Goal: Task Accomplishment & Management: Complete application form

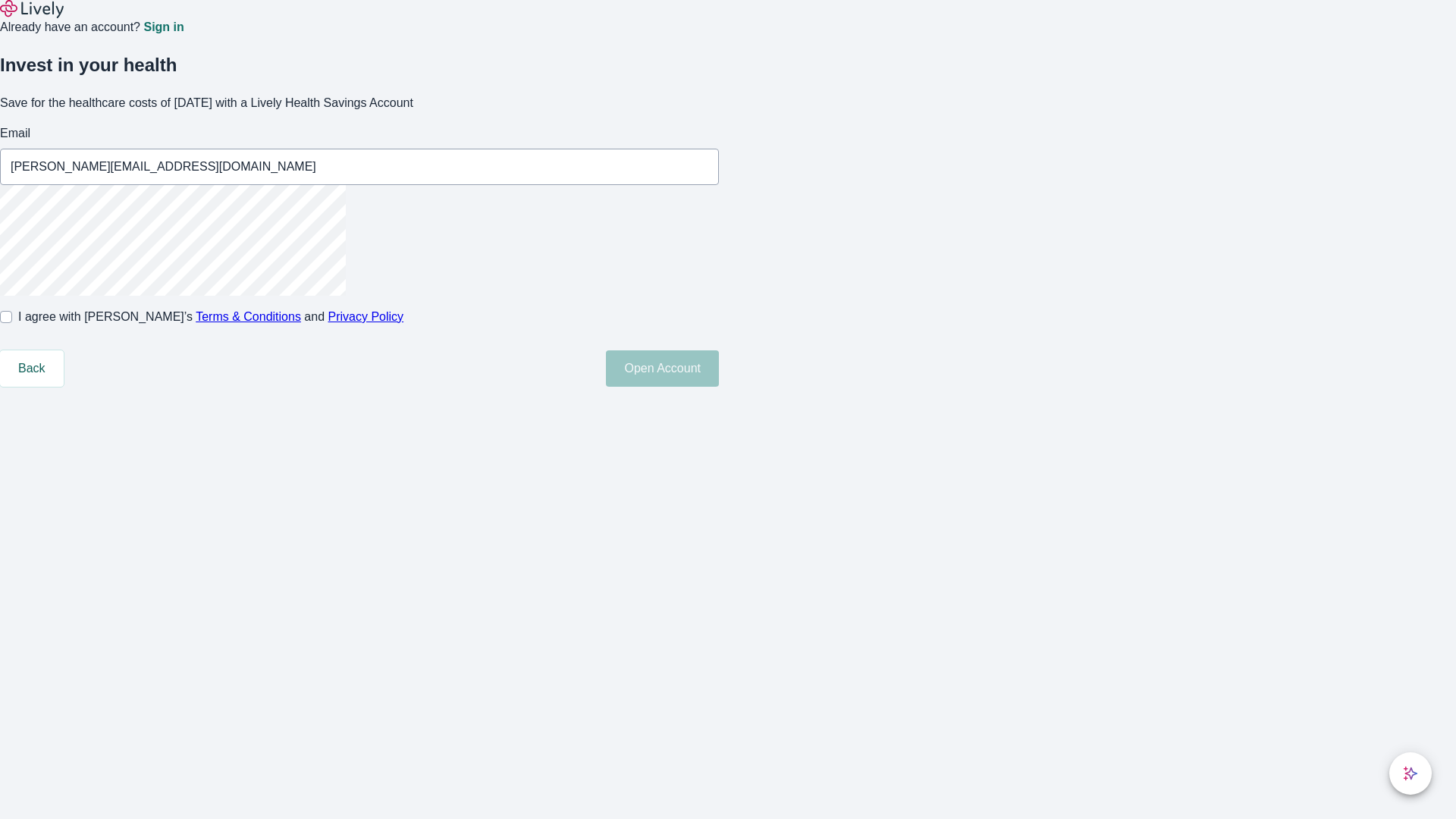
click at [12, 323] on input "I agree with Lively’s Terms & Conditions and Privacy Policy" at bounding box center [5, 316] width 12 height 12
checkbox input "true"
click at [719, 386] on button "Open Account" at bounding box center [662, 368] width 113 height 36
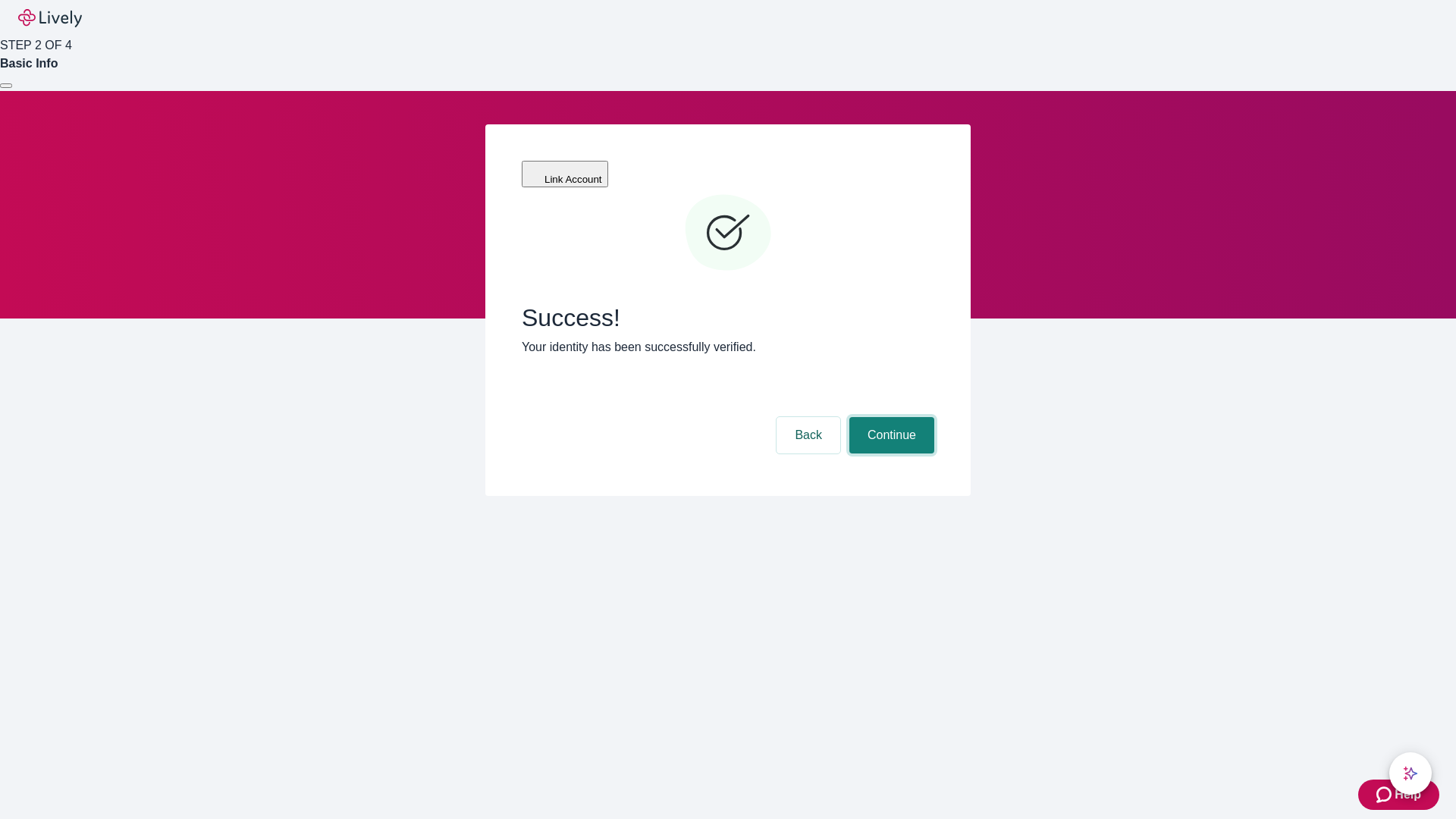
click at [890, 417] on button "Continue" at bounding box center [891, 435] width 85 height 36
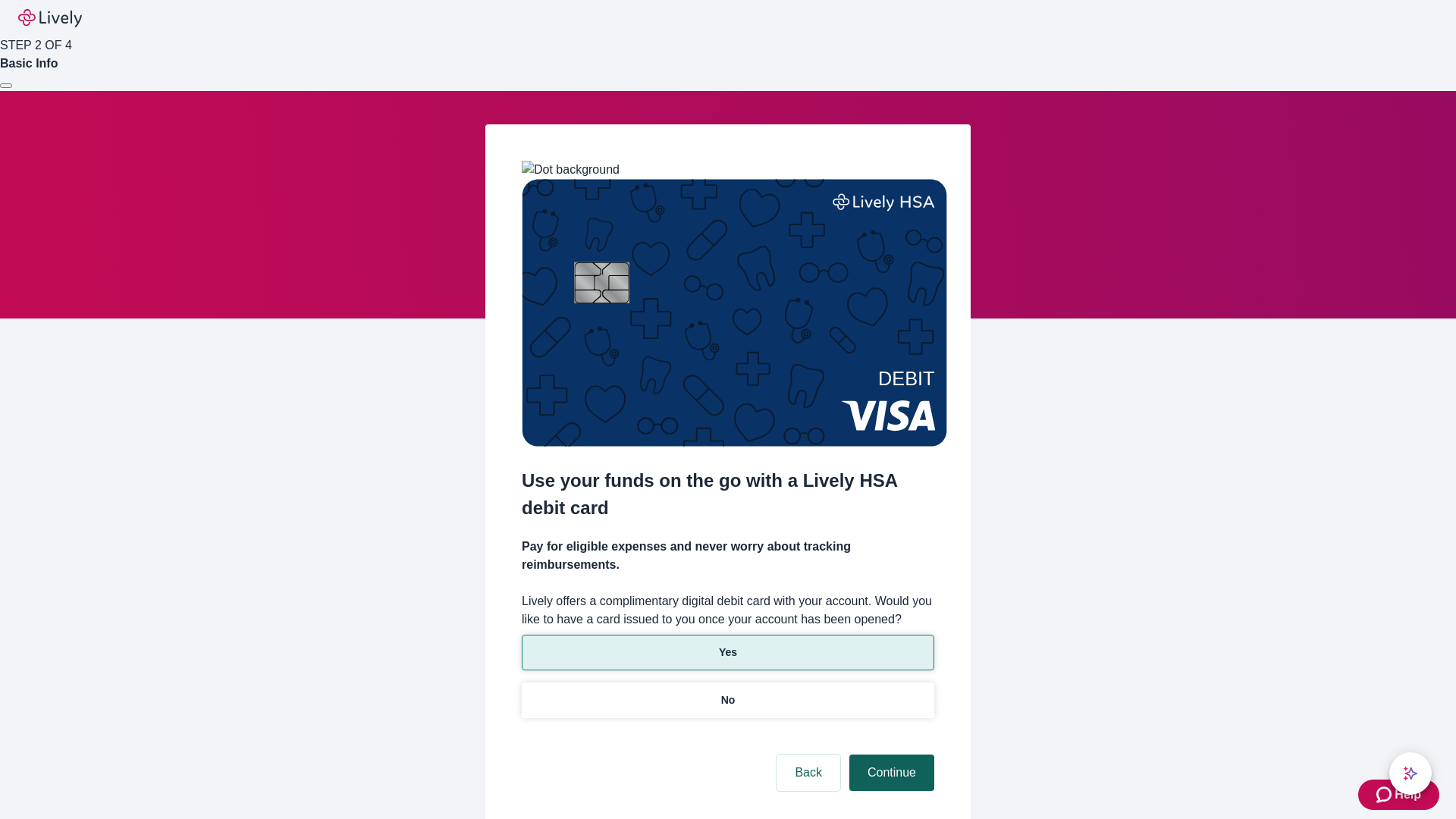
click at [727, 645] on p "Yes" at bounding box center [728, 653] width 18 height 16
click at [890, 755] on button "Continue" at bounding box center [891, 773] width 85 height 36
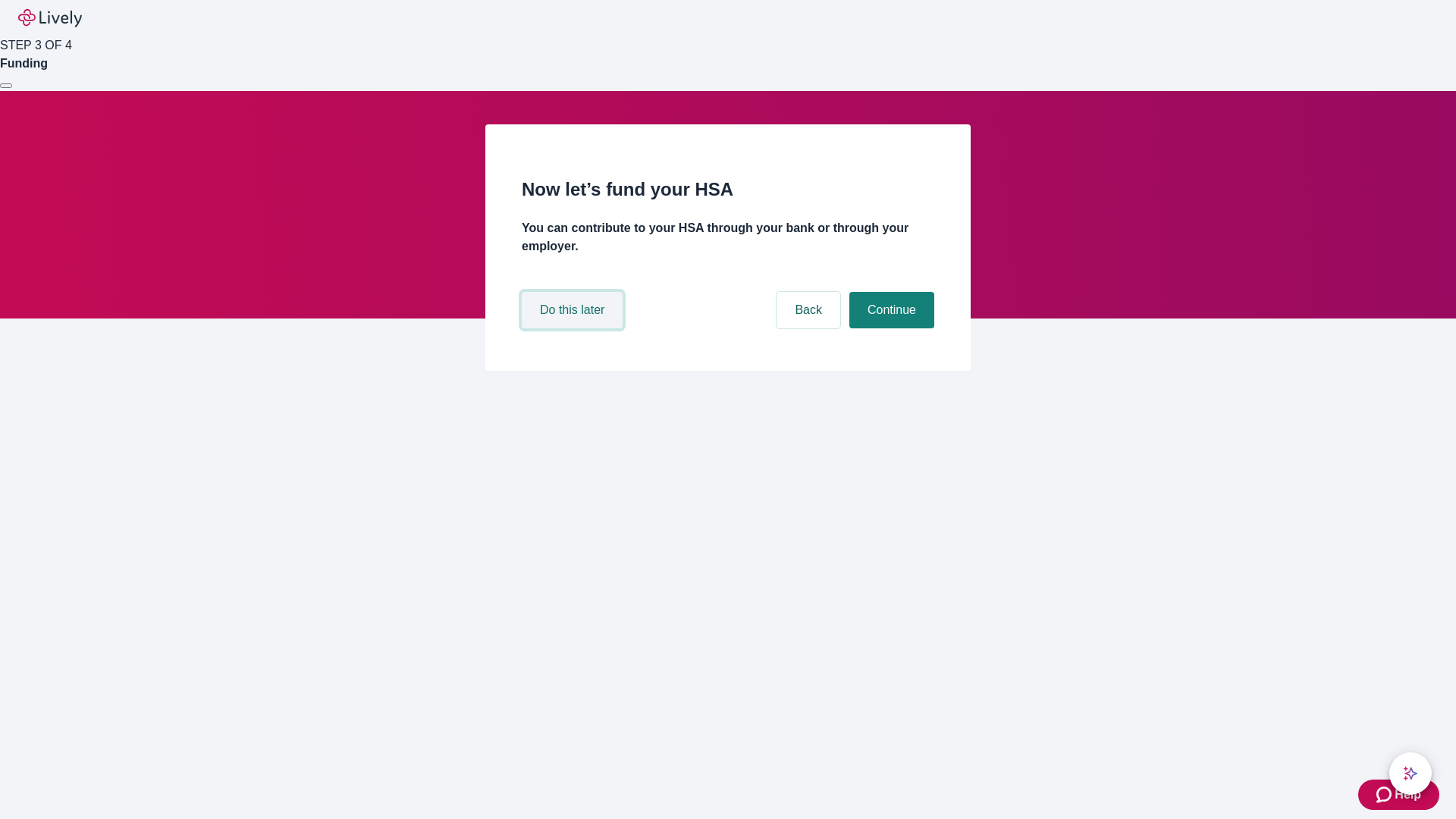
click at [574, 329] on button "Do this later" at bounding box center [573, 310] width 101 height 36
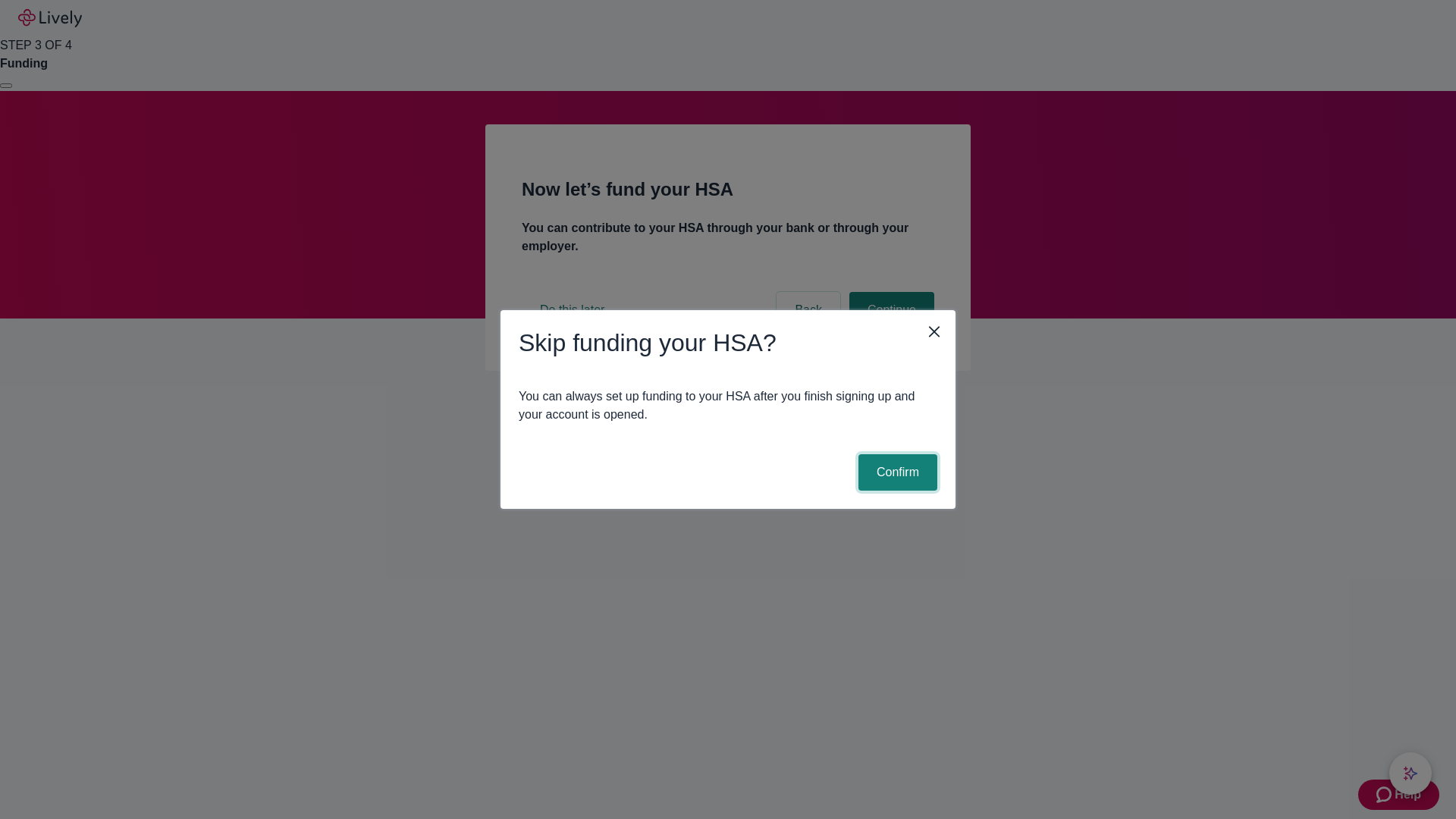
click at [896, 472] on button "Confirm" at bounding box center [898, 472] width 79 height 36
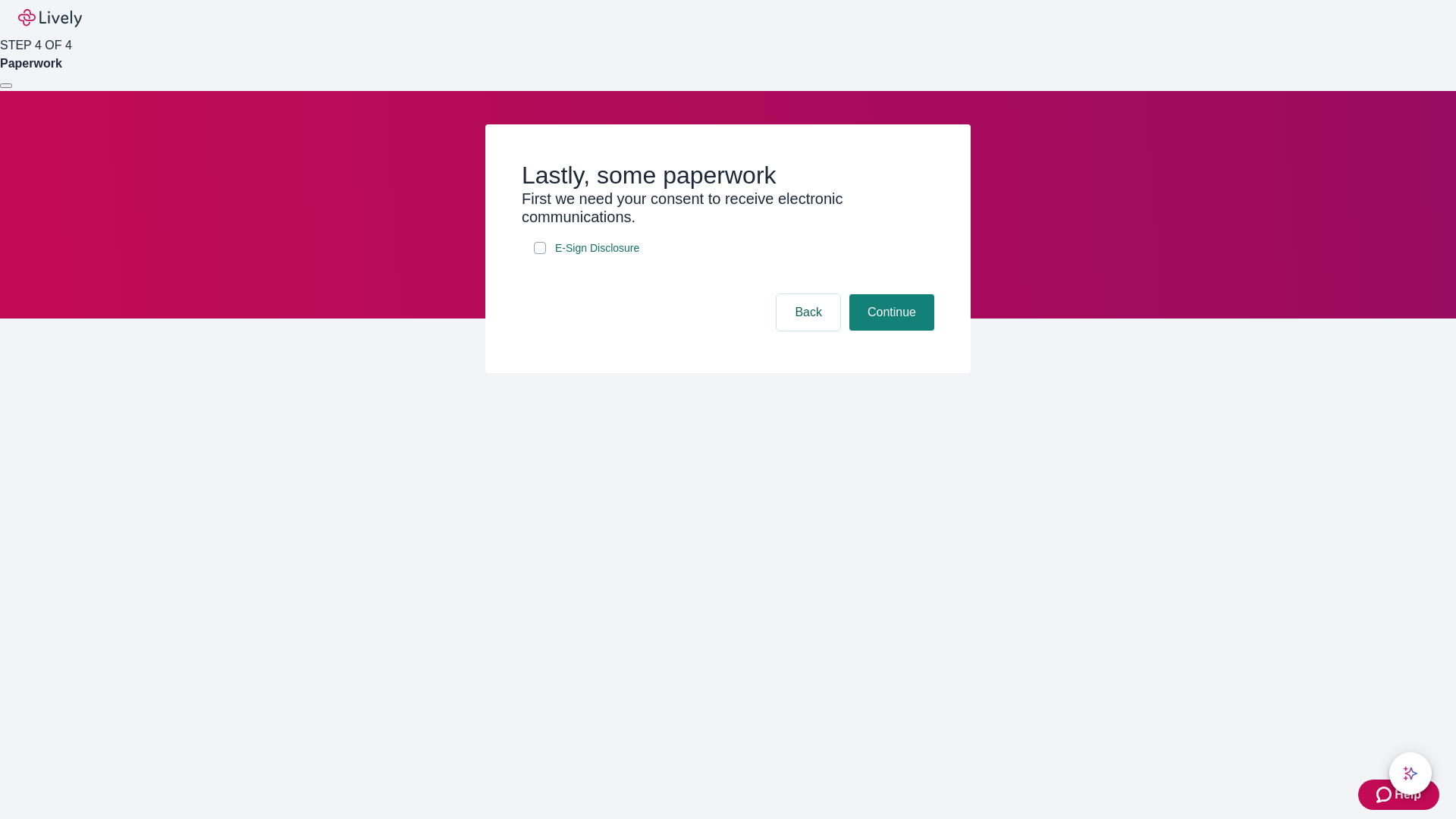
click at [540, 254] on input "E-Sign Disclosure" at bounding box center [539, 247] width 12 height 12
checkbox input "true"
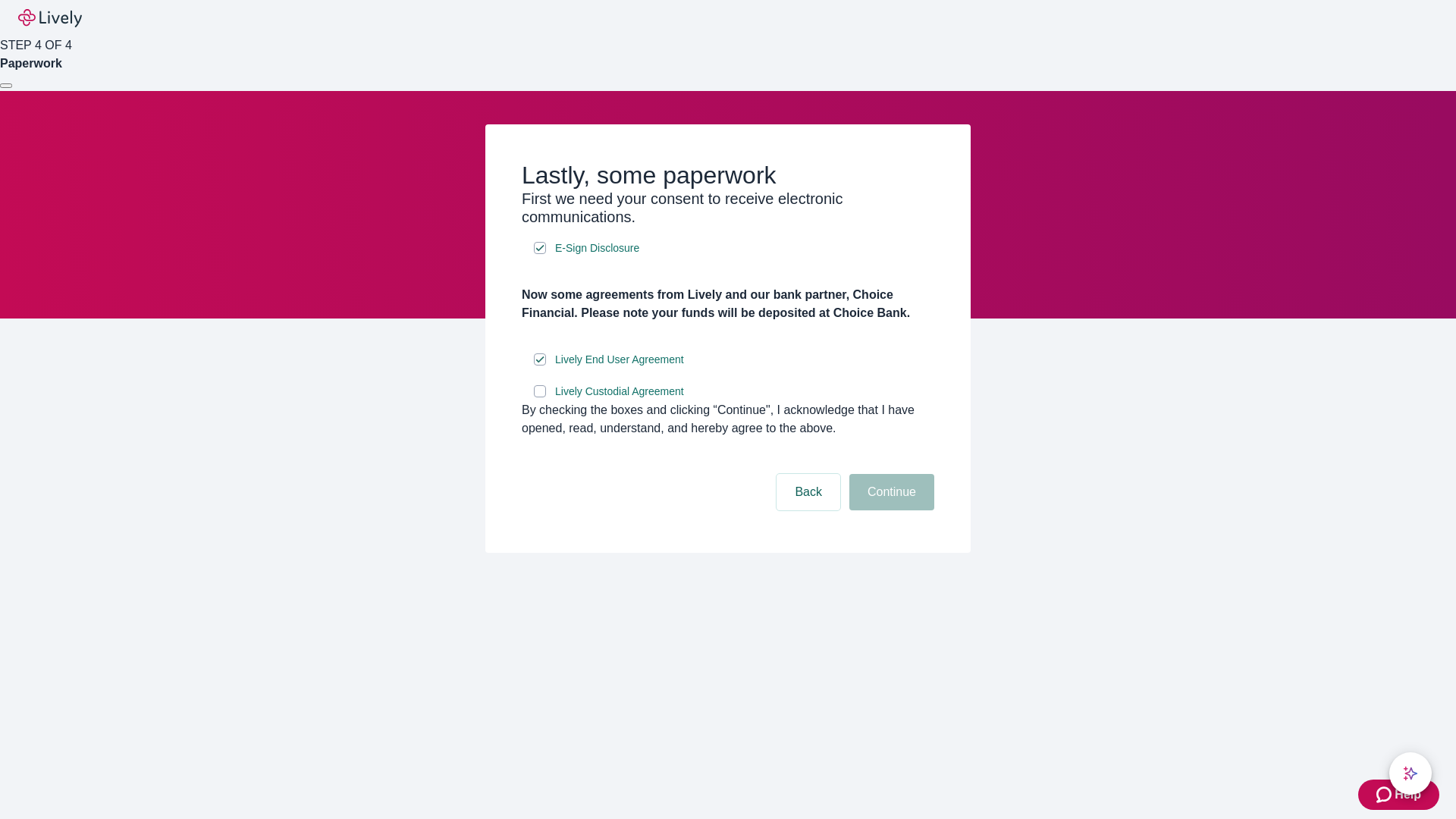
click at [540, 397] on input "Lively Custodial Agreement" at bounding box center [539, 391] width 12 height 12
checkbox input "true"
click at [890, 510] on button "Continue" at bounding box center [891, 492] width 85 height 36
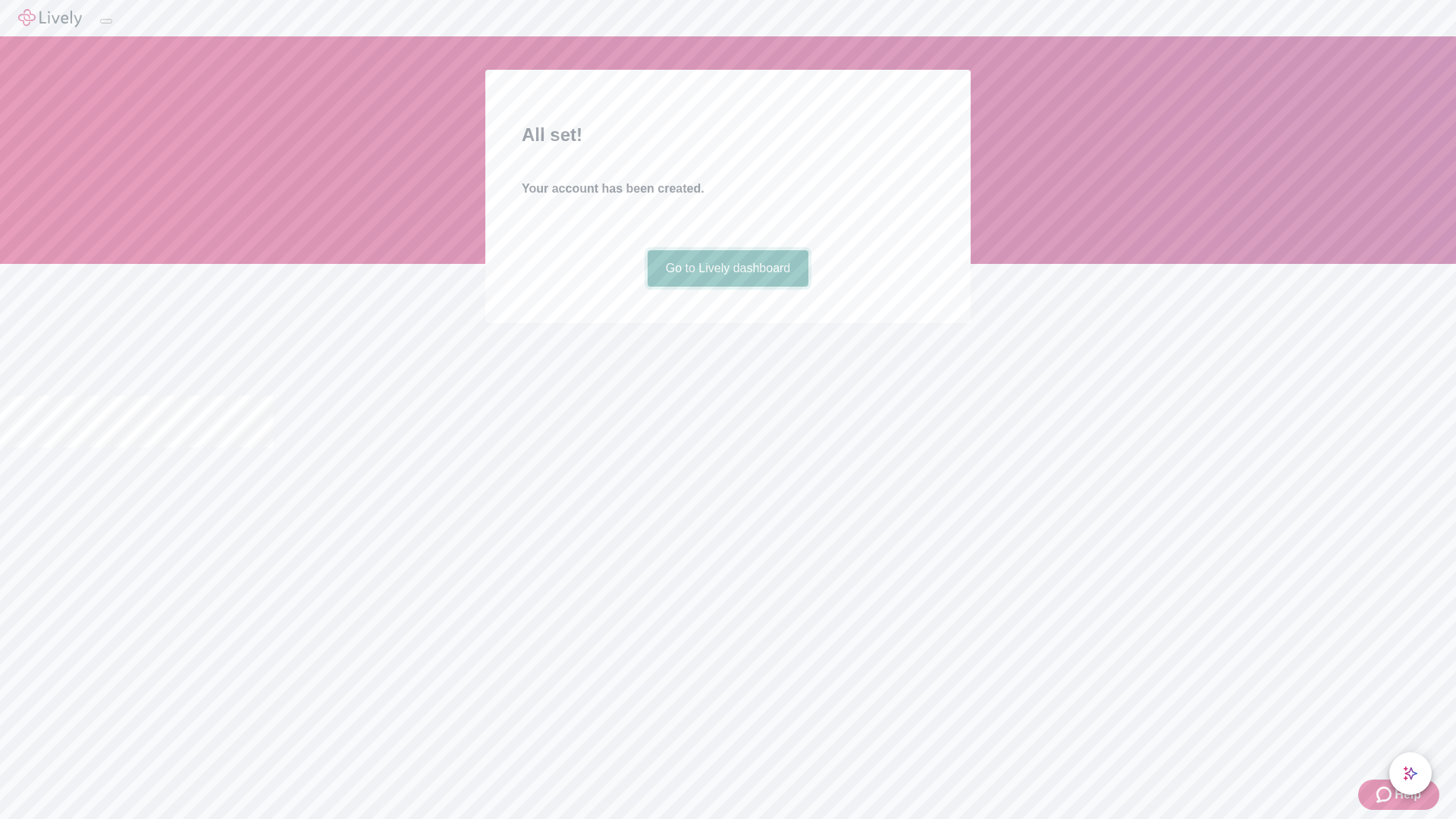
click at [727, 286] on link "Go to Lively dashboard" at bounding box center [728, 268] width 162 height 36
